Goal: Task Accomplishment & Management: Manage account settings

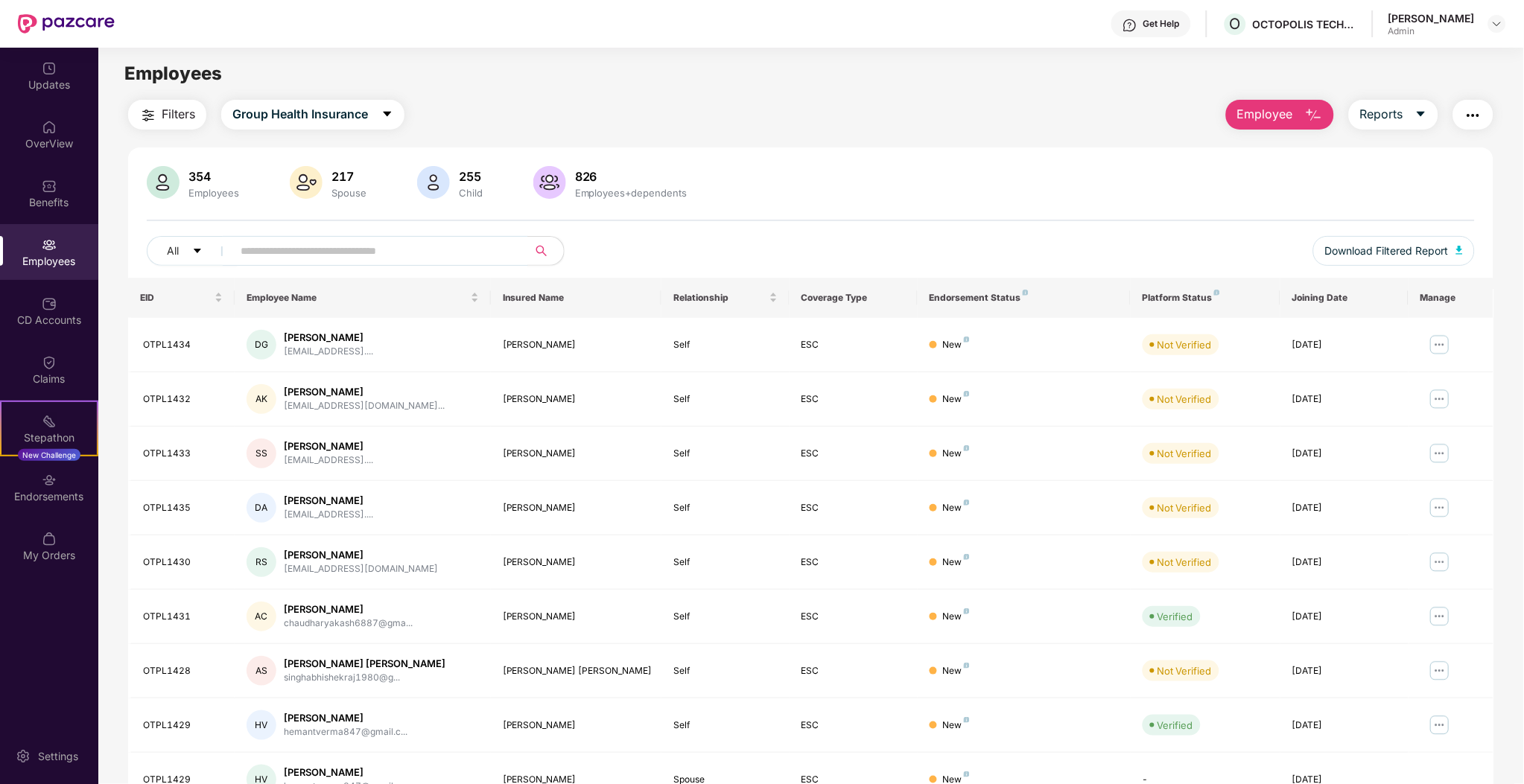
click at [939, 220] on div at bounding box center [811, 220] width 1328 height 2
click at [855, 220] on div at bounding box center [811, 220] width 1328 height 2
click at [791, 102] on div "Filters Group Health Insurance Employee Reports" at bounding box center [811, 114] width 1365 height 30
click at [411, 258] on input "text" at bounding box center [374, 251] width 268 height 22
click at [663, 262] on div "All" at bounding box center [534, 251] width 774 height 30
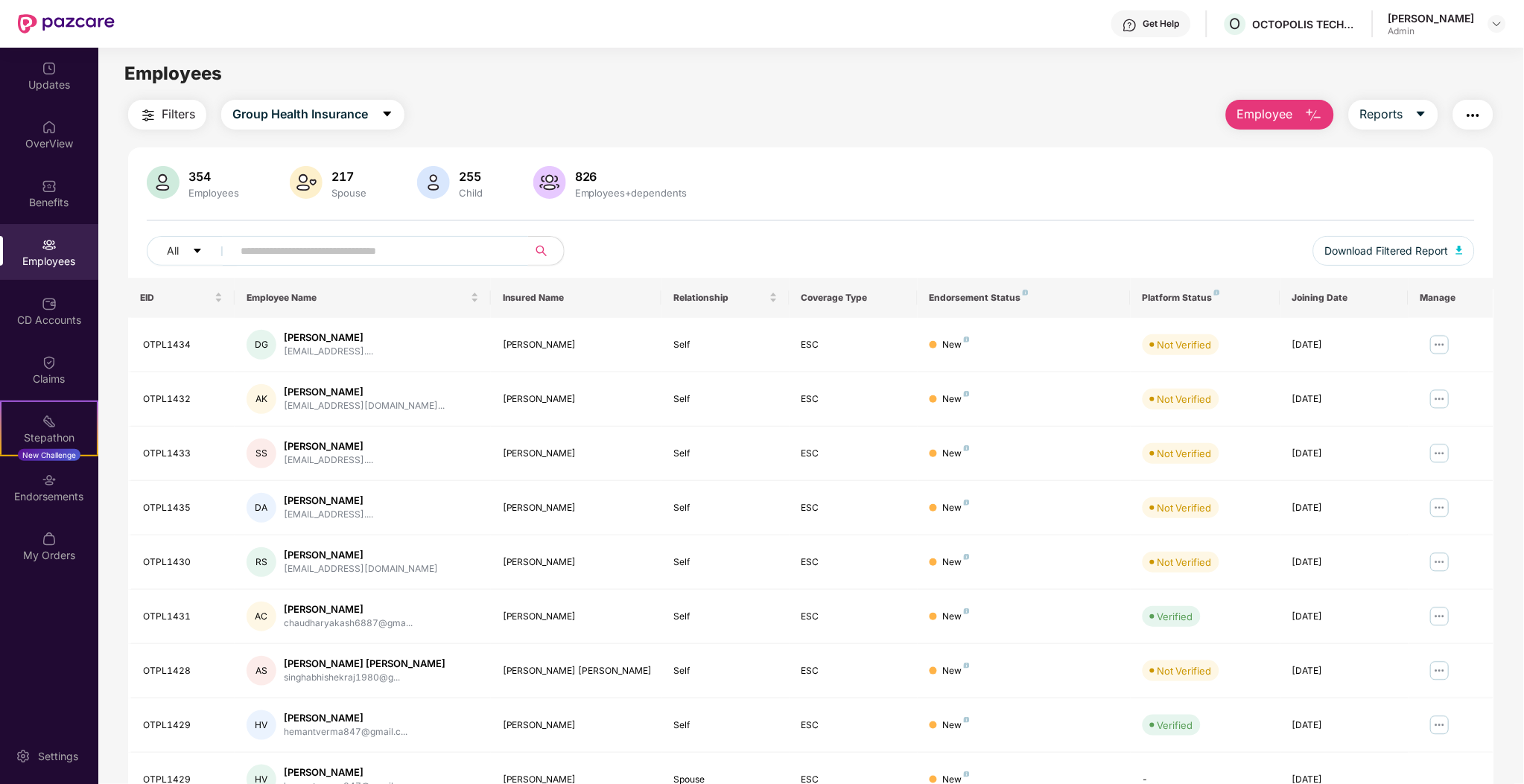
click at [482, 252] on input "text" at bounding box center [374, 251] width 268 height 22
click at [605, 255] on div "All" at bounding box center [534, 251] width 774 height 30
click at [446, 252] on input "text" at bounding box center [374, 251] width 268 height 22
click at [638, 239] on div "All" at bounding box center [534, 251] width 774 height 30
click at [413, 251] on input "text" at bounding box center [374, 251] width 268 height 22
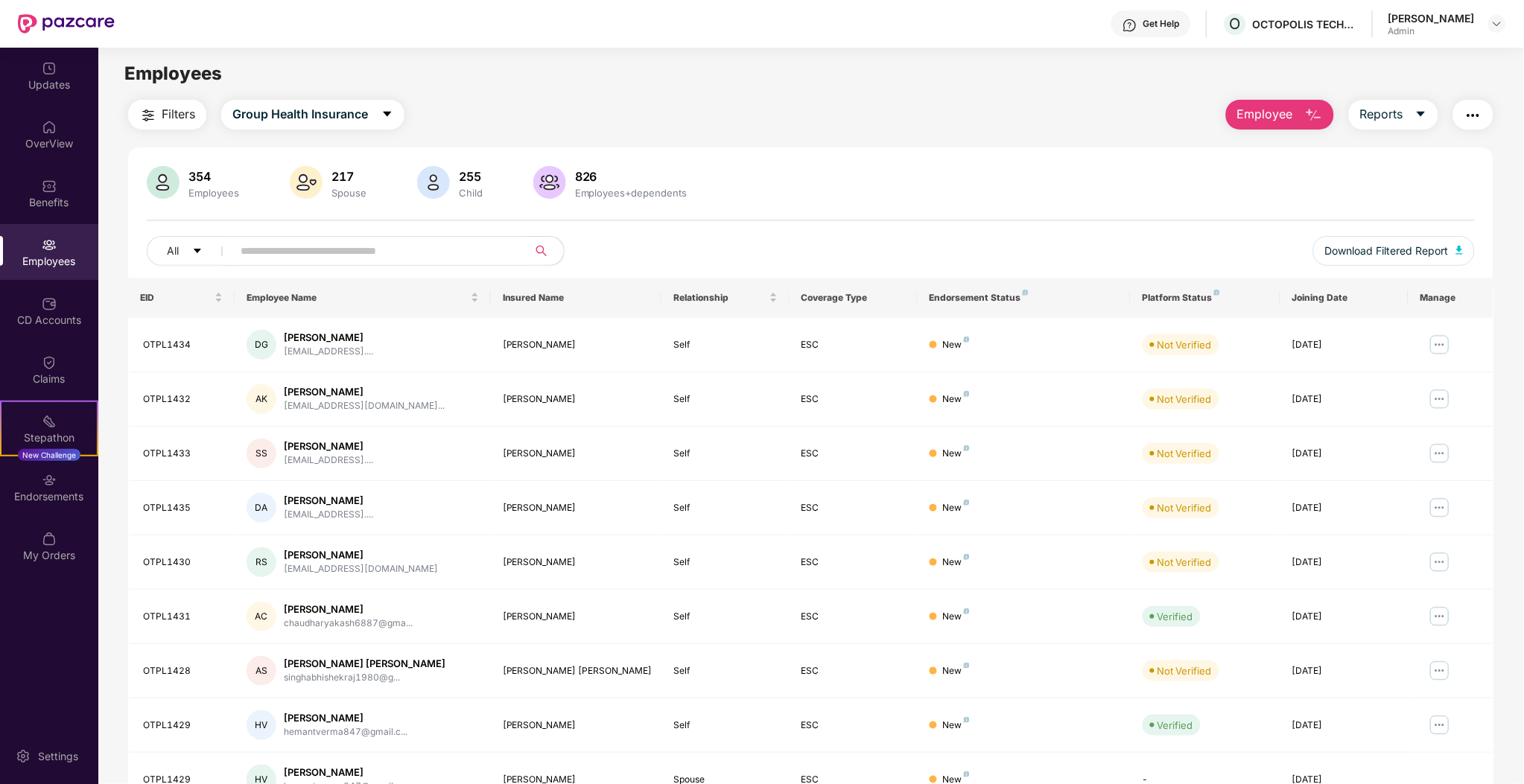
click at [596, 249] on div "All" at bounding box center [534, 251] width 774 height 30
click at [790, 164] on div "354 Employees 217 Spouse 255 Child 826 Employees+dependents All Download Filter…" at bounding box center [811, 531] width 1365 height 768
click at [728, 116] on div "Filters Group Health Insurance Employee Reports" at bounding box center [811, 114] width 1365 height 30
click at [317, 240] on input "text" at bounding box center [374, 251] width 268 height 22
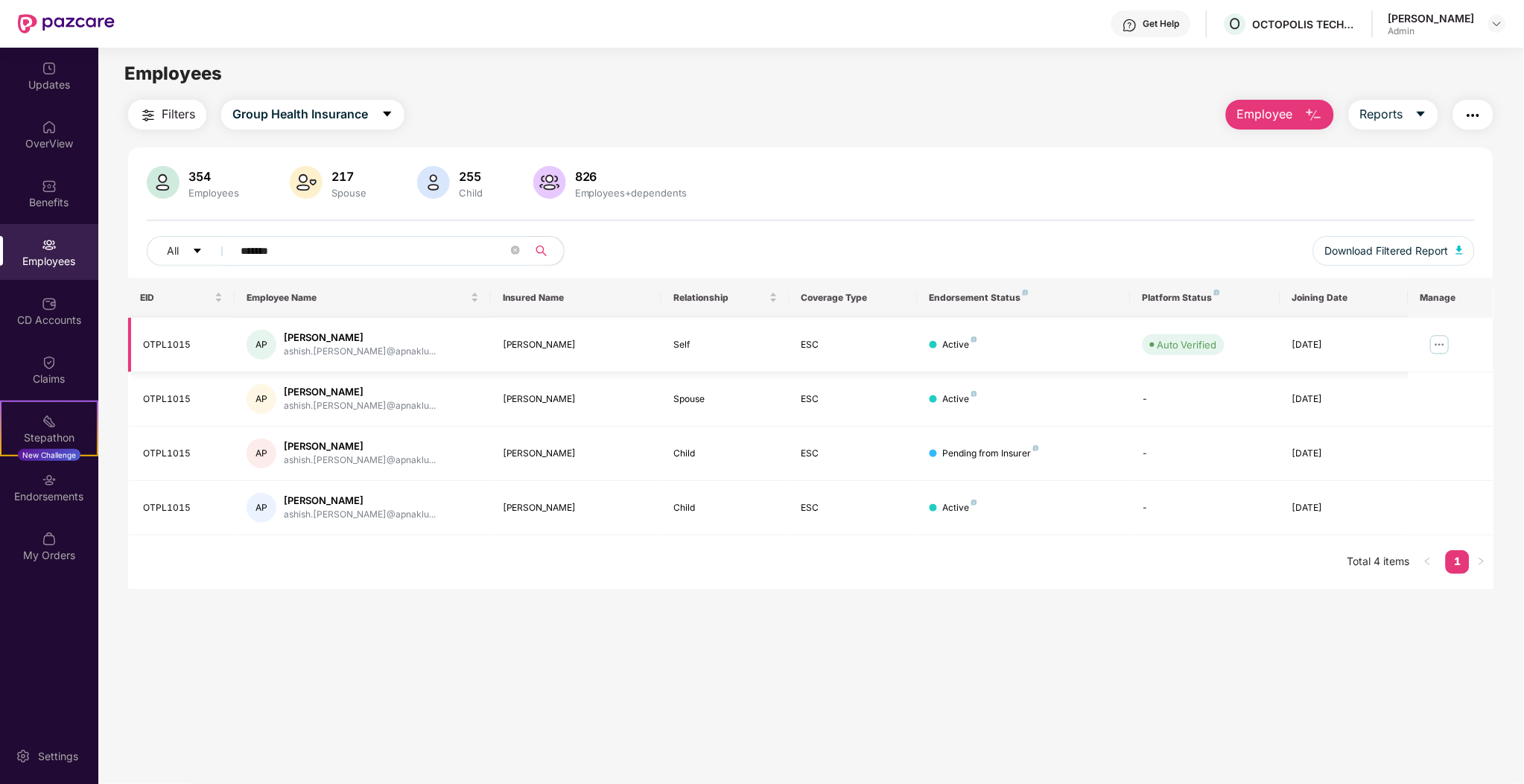
type input "*******"
click at [574, 341] on div "[PERSON_NAME]" at bounding box center [576, 346] width 147 height 14
click at [1433, 342] on img at bounding box center [1440, 345] width 24 height 24
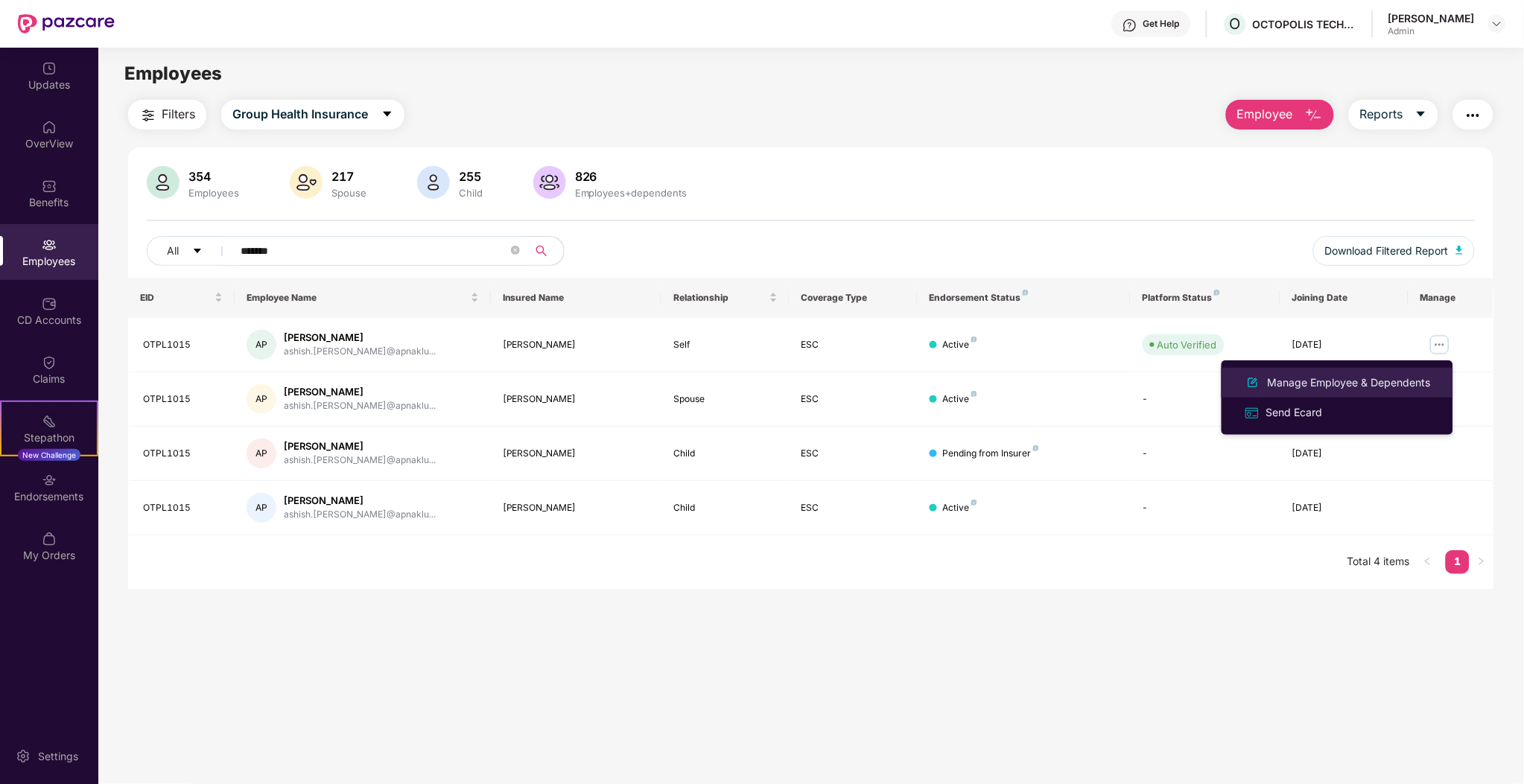
click at [1353, 383] on div "Manage Employee & Dependents" at bounding box center [1348, 382] width 169 height 16
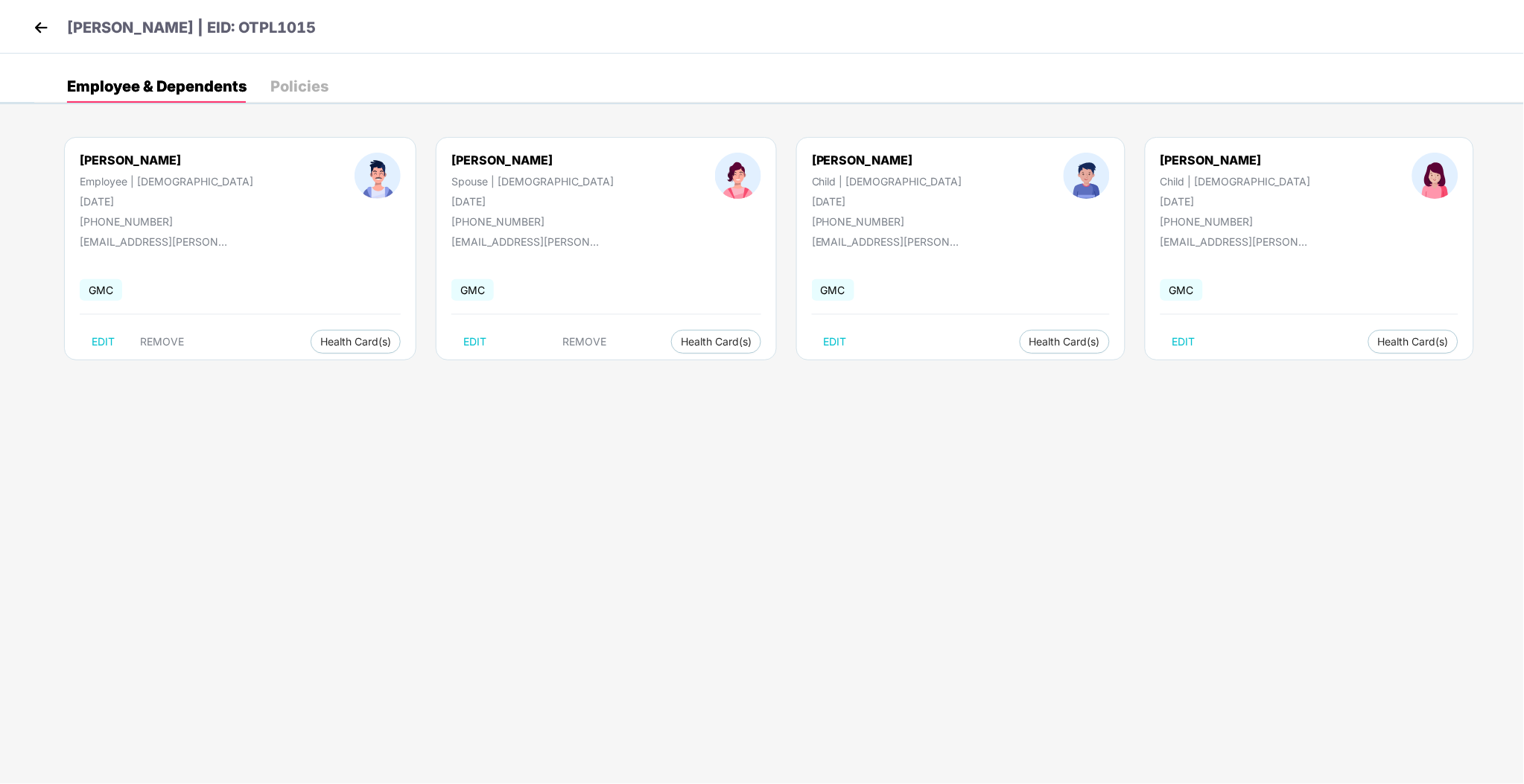
click at [412, 583] on body "[PERSON_NAME] | EID: OTPL1015 Employee & Dependents Policies [PERSON_NAME] Empl…" at bounding box center [762, 392] width 1524 height 784
click at [45, 34] on img at bounding box center [41, 27] width 22 height 22
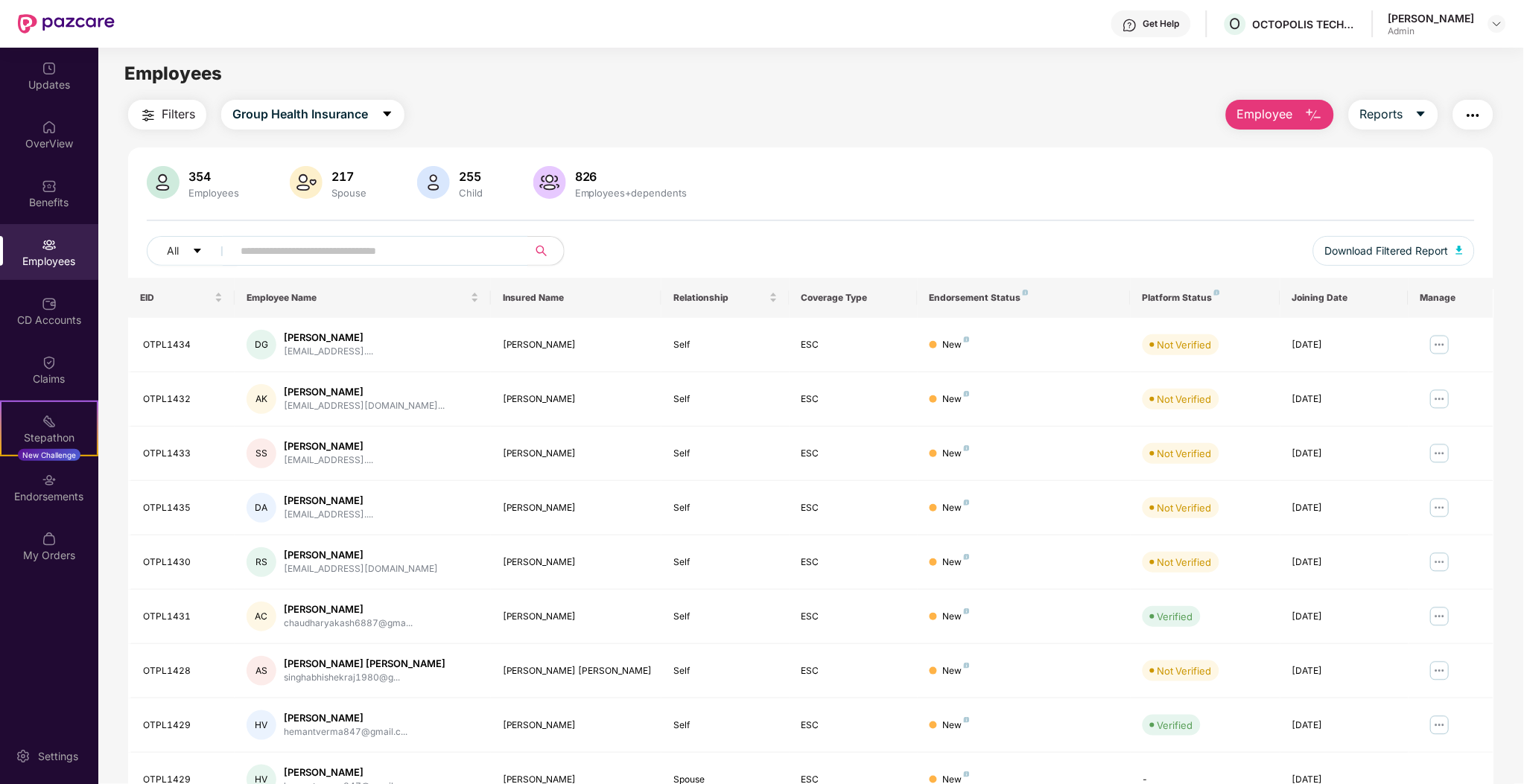
click at [588, 98] on main "Employees Filters Group Health Insurance Employee Reports 354 Employees 217 Spo…" at bounding box center [811, 439] width 1425 height 784
